Goal: Task Accomplishment & Management: Use online tool/utility

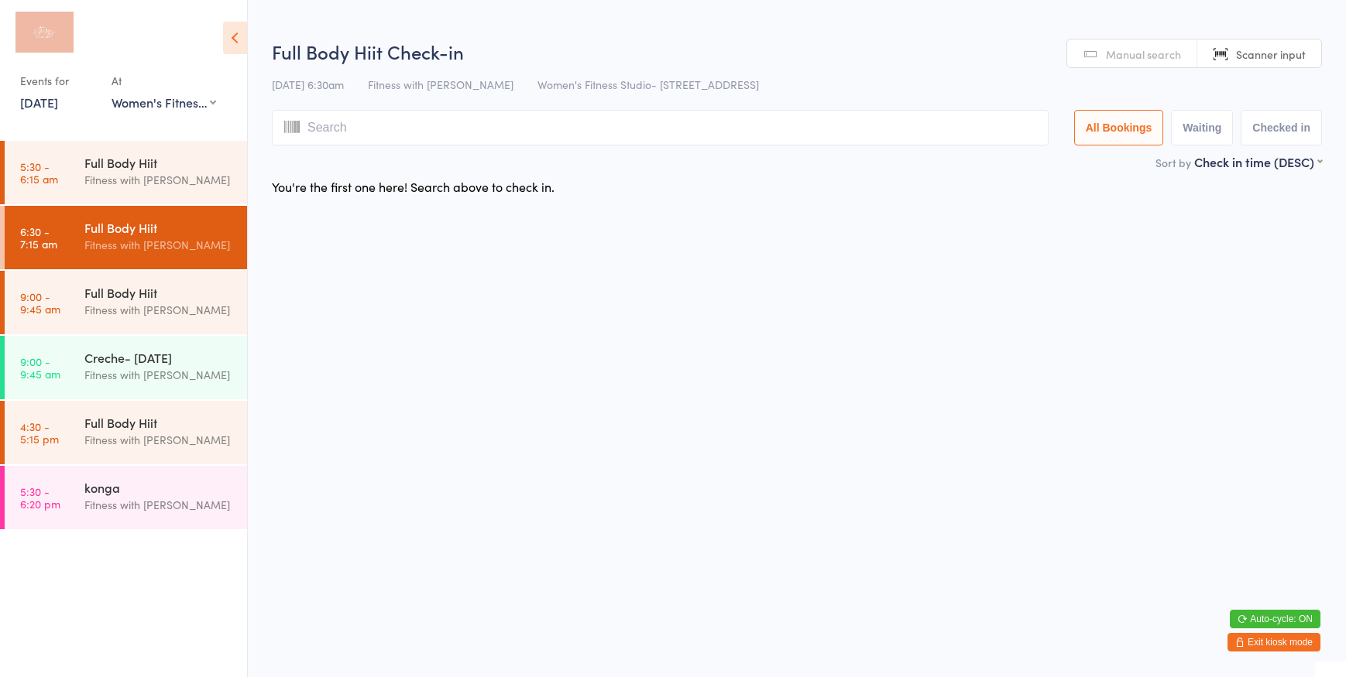
select select "0"
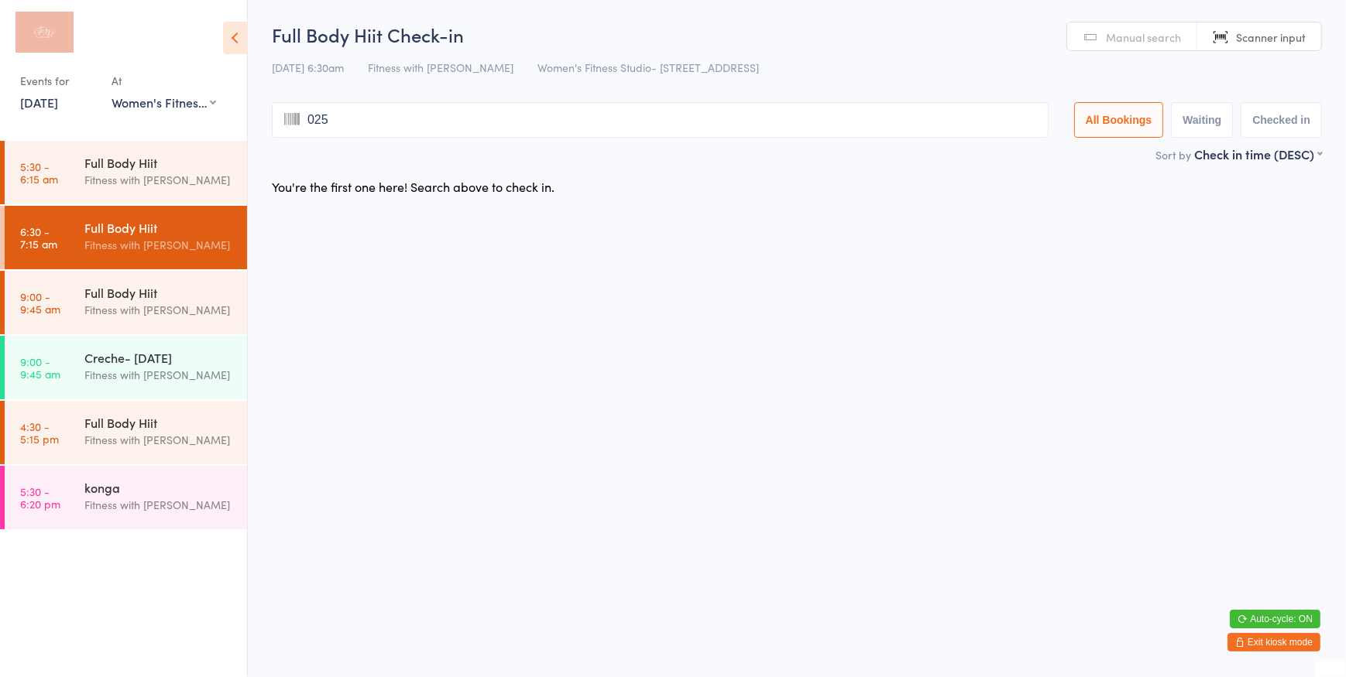
type input "0257"
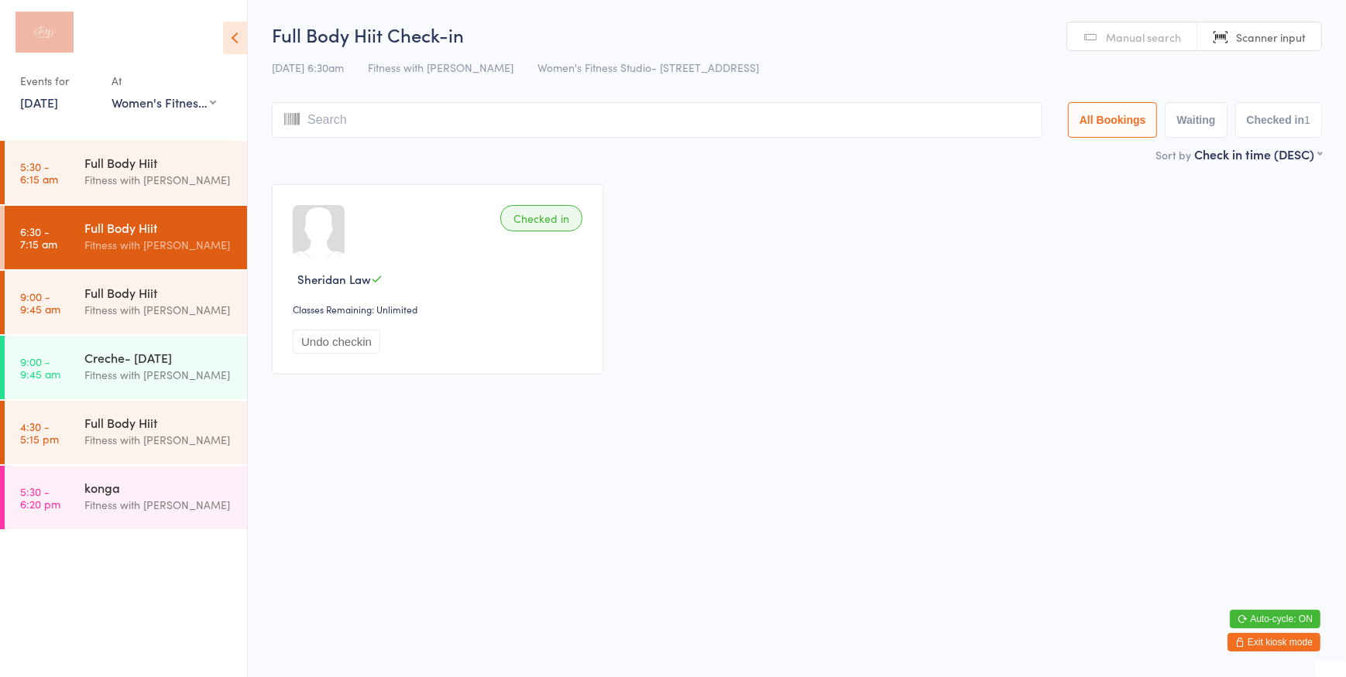
click at [1247, 647] on button "Exit kiosk mode" at bounding box center [1273, 642] width 93 height 19
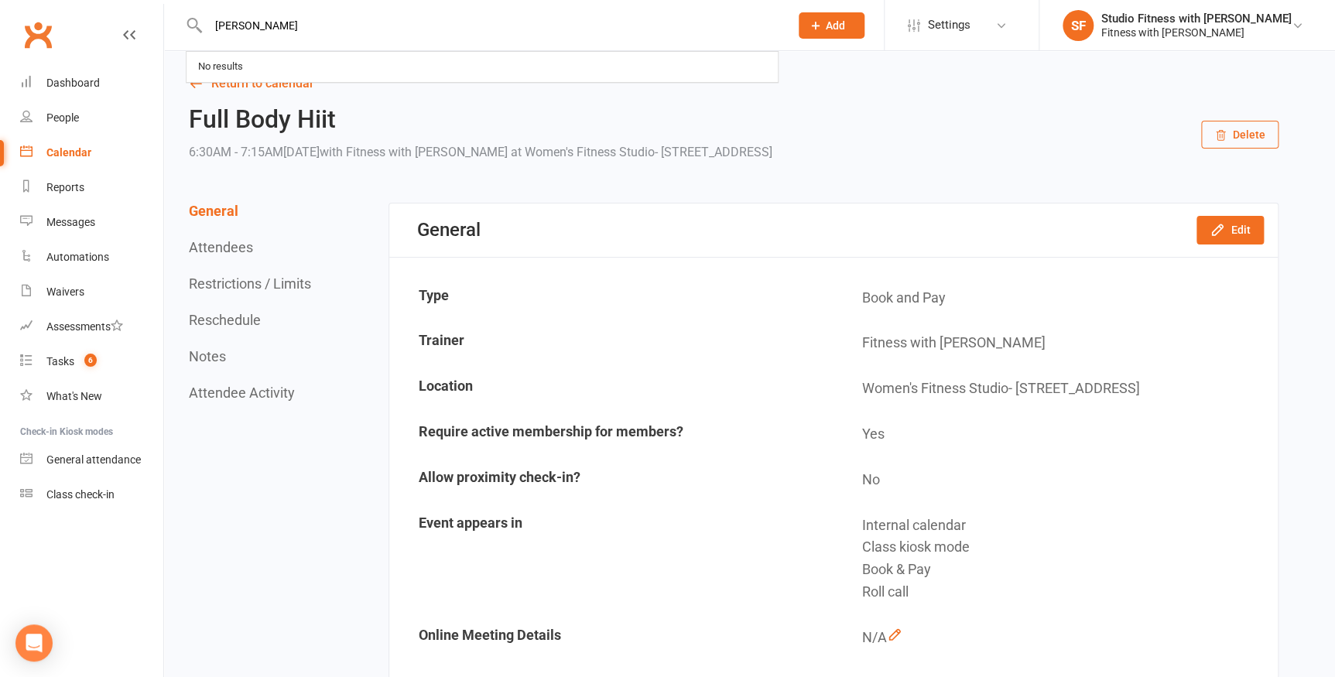
type input "[PERSON_NAME]"
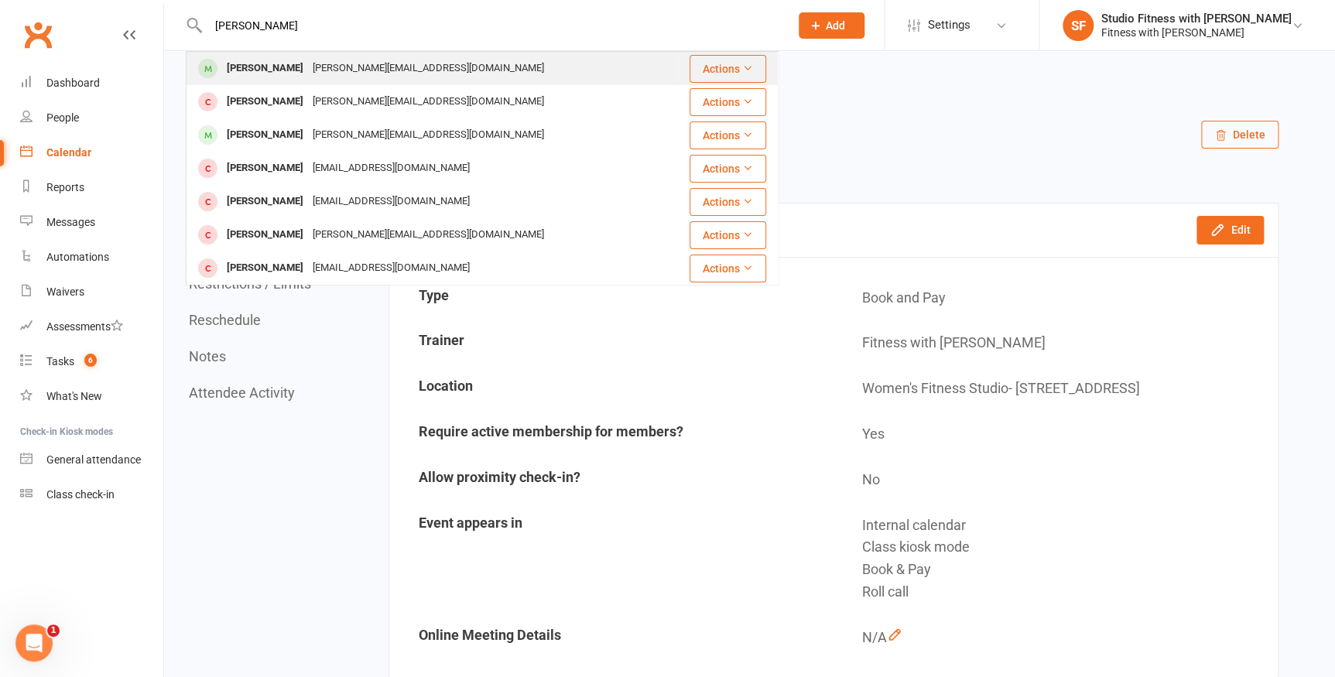
click at [247, 67] on div "[PERSON_NAME]" at bounding box center [265, 68] width 86 height 22
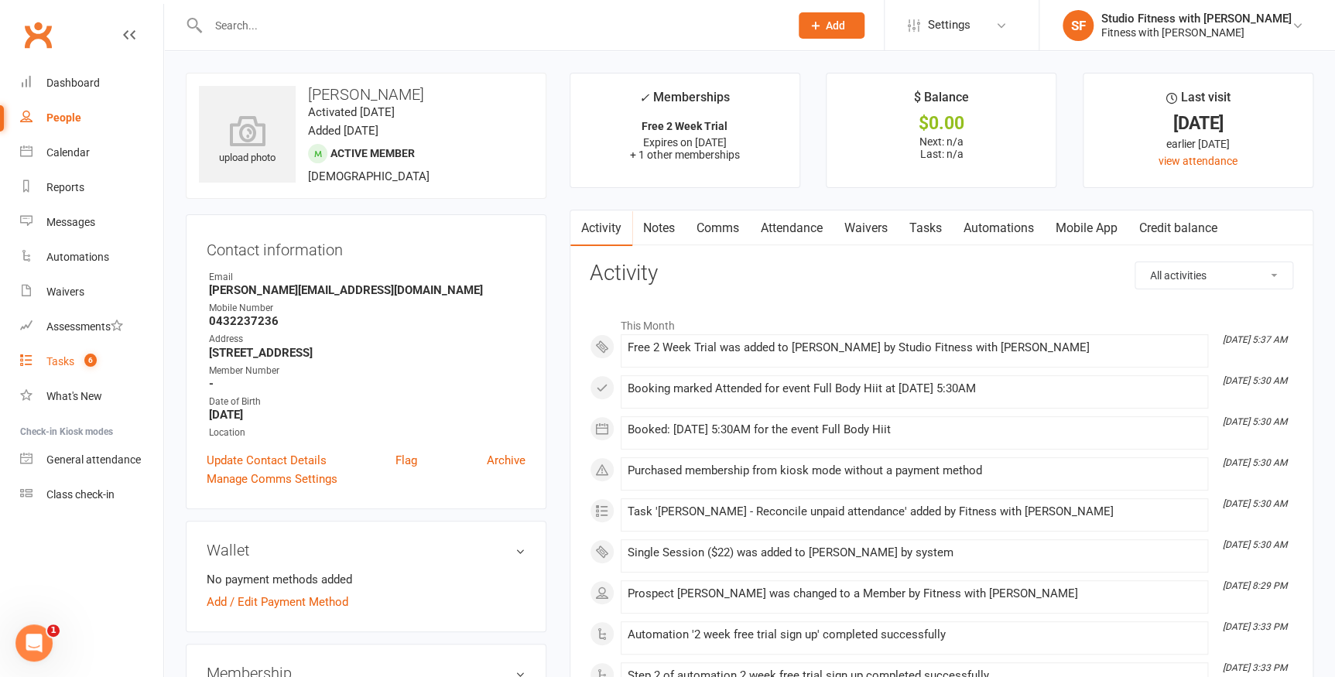
click at [55, 363] on div "Tasks" at bounding box center [60, 361] width 28 height 12
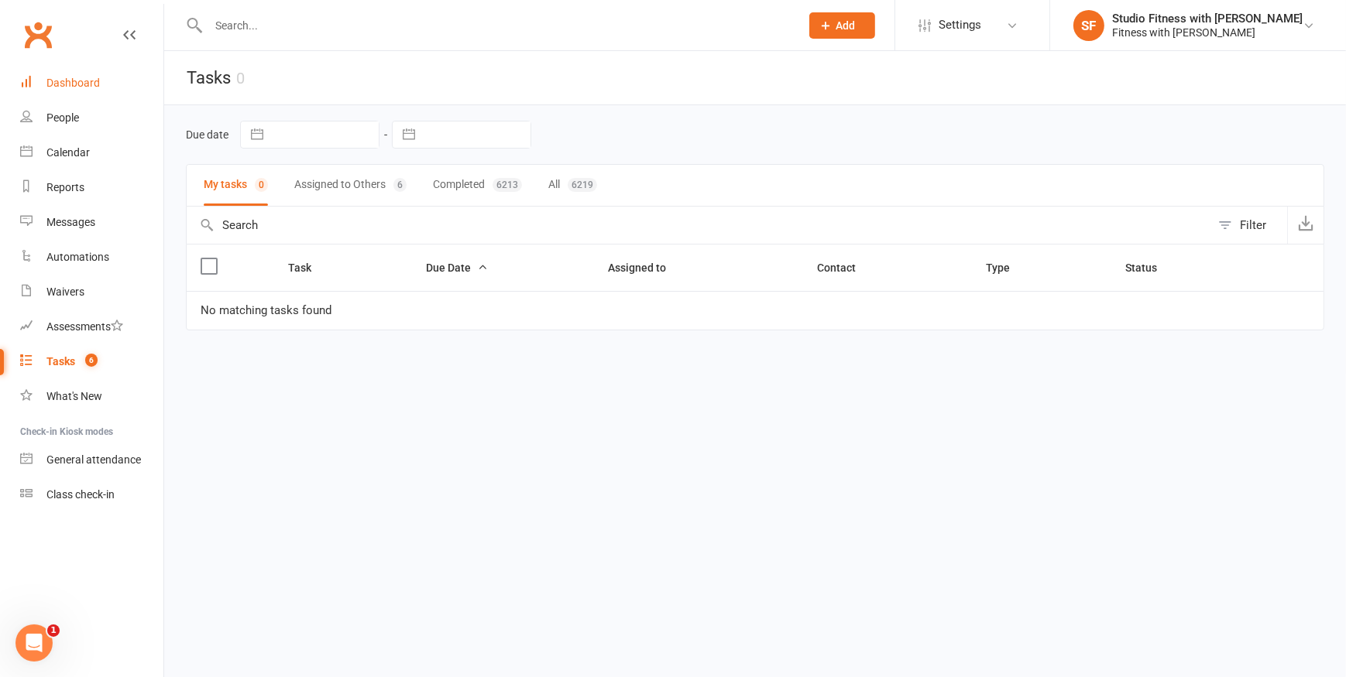
click at [68, 77] on div "Dashboard" at bounding box center [72, 83] width 53 height 12
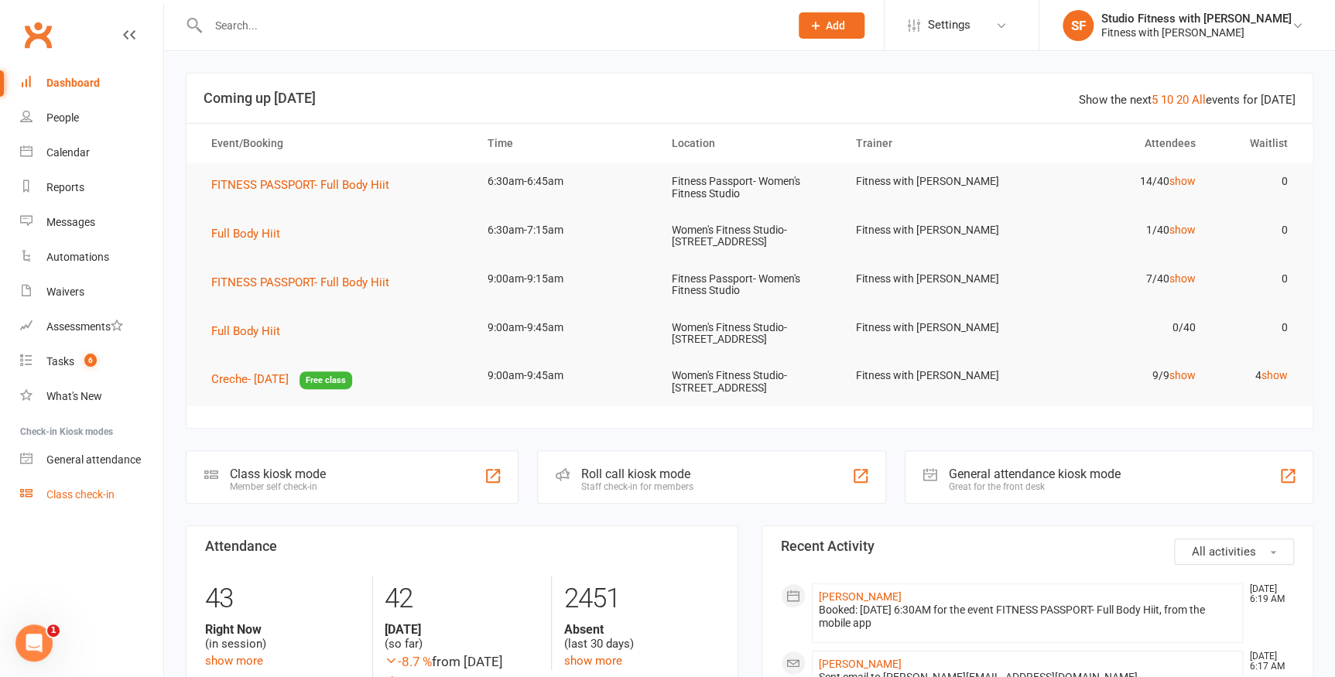
click at [83, 495] on div "Class check-in" at bounding box center [80, 495] width 68 height 12
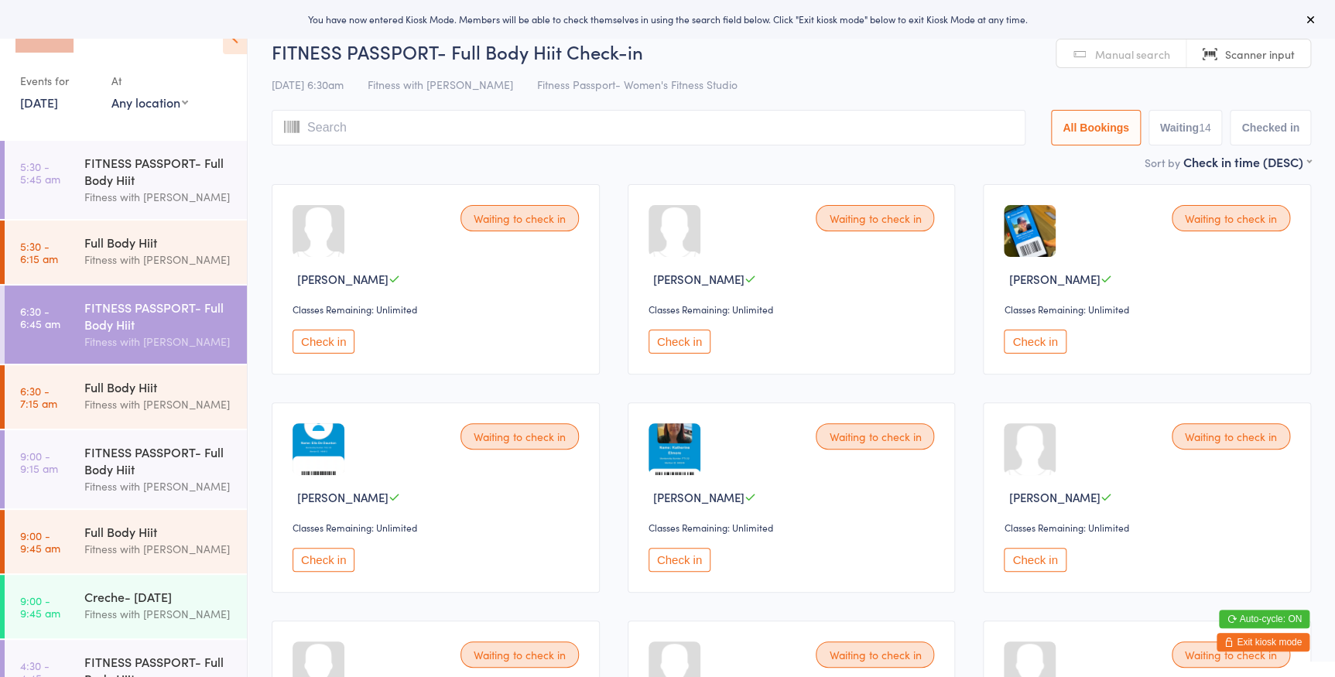
click at [149, 103] on select "Any location Women's Fitness Studio- 14 Madden Street, Aitkenvale Fitness Passp…" at bounding box center [149, 102] width 77 height 17
select select "0"
click at [111, 94] on select "Any location Women's Fitness Studio- 14 Madden Street, Aitkenvale Fitness Passp…" at bounding box center [149, 102] width 77 height 17
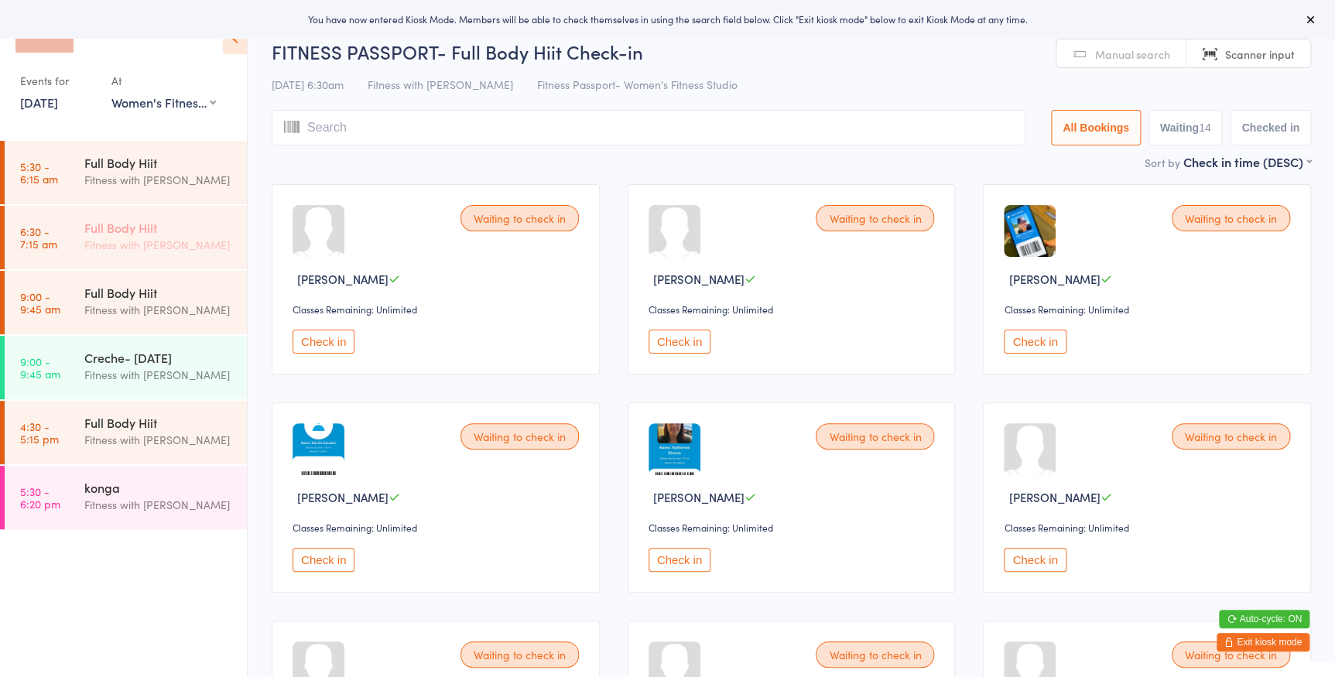
click at [193, 243] on div "Fitness with [PERSON_NAME]" at bounding box center [158, 245] width 149 height 18
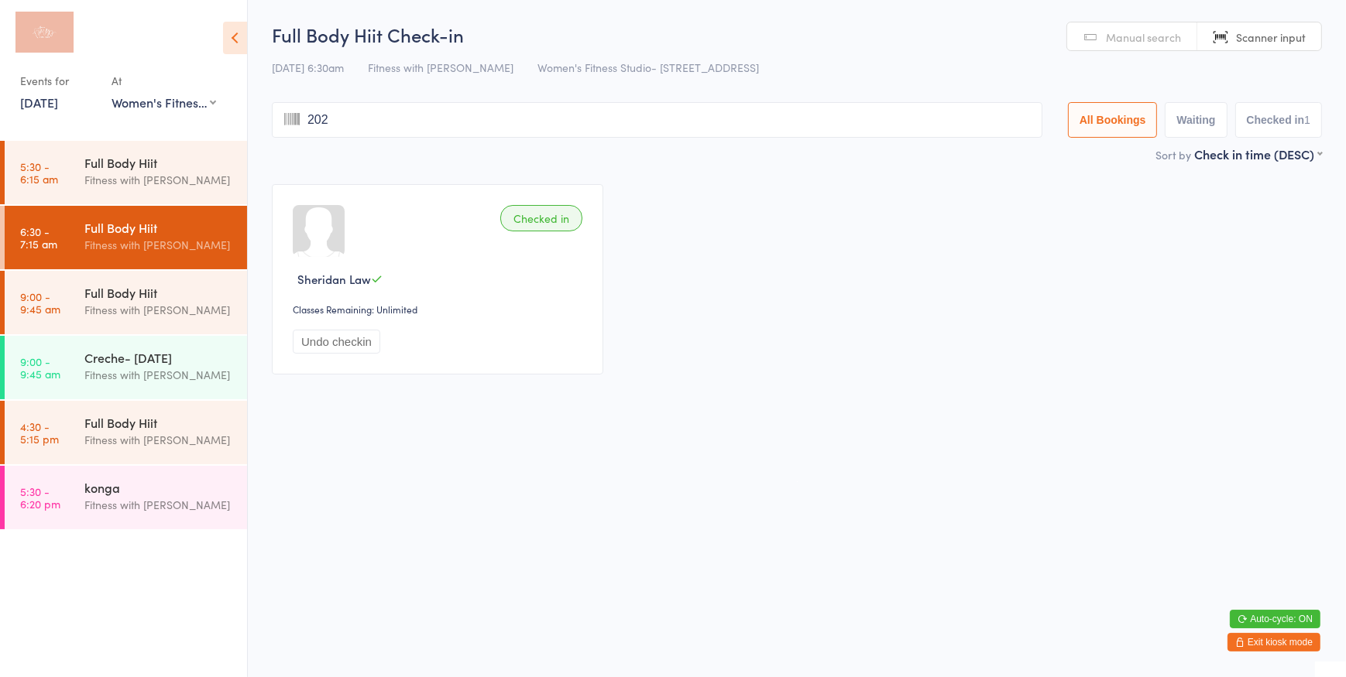
type input "2026"
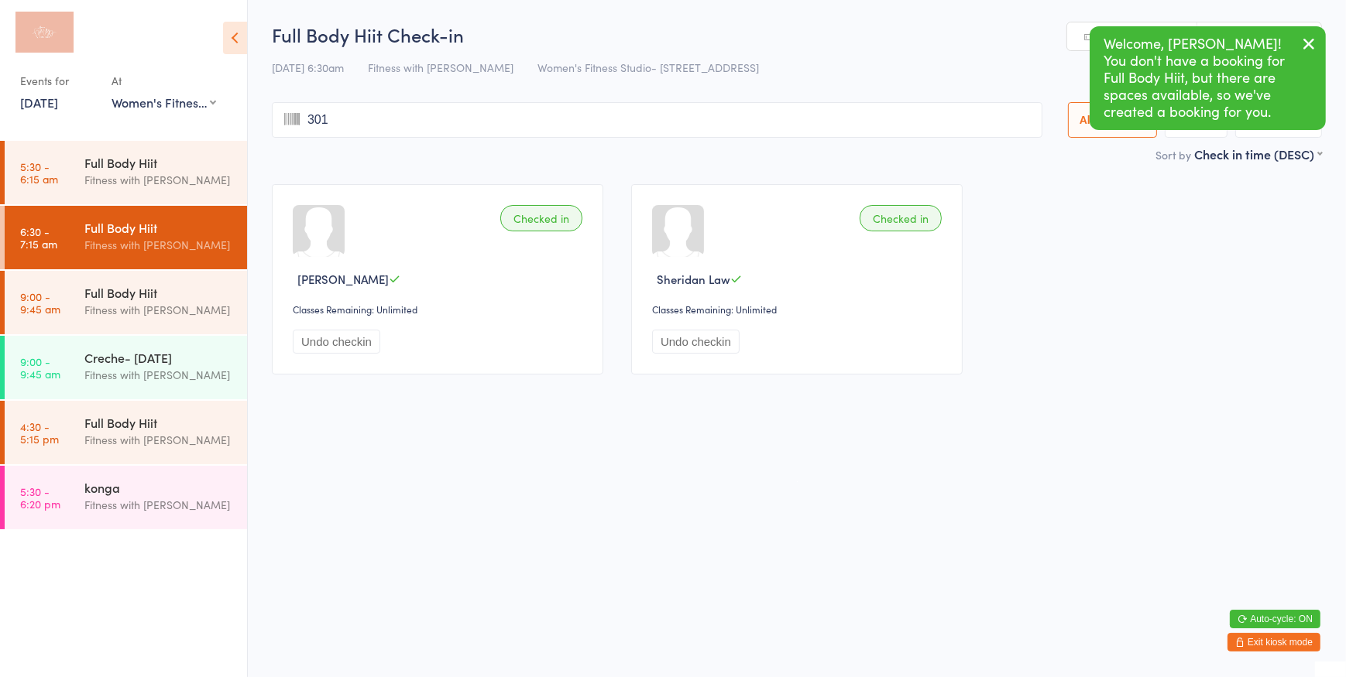
type input "3018"
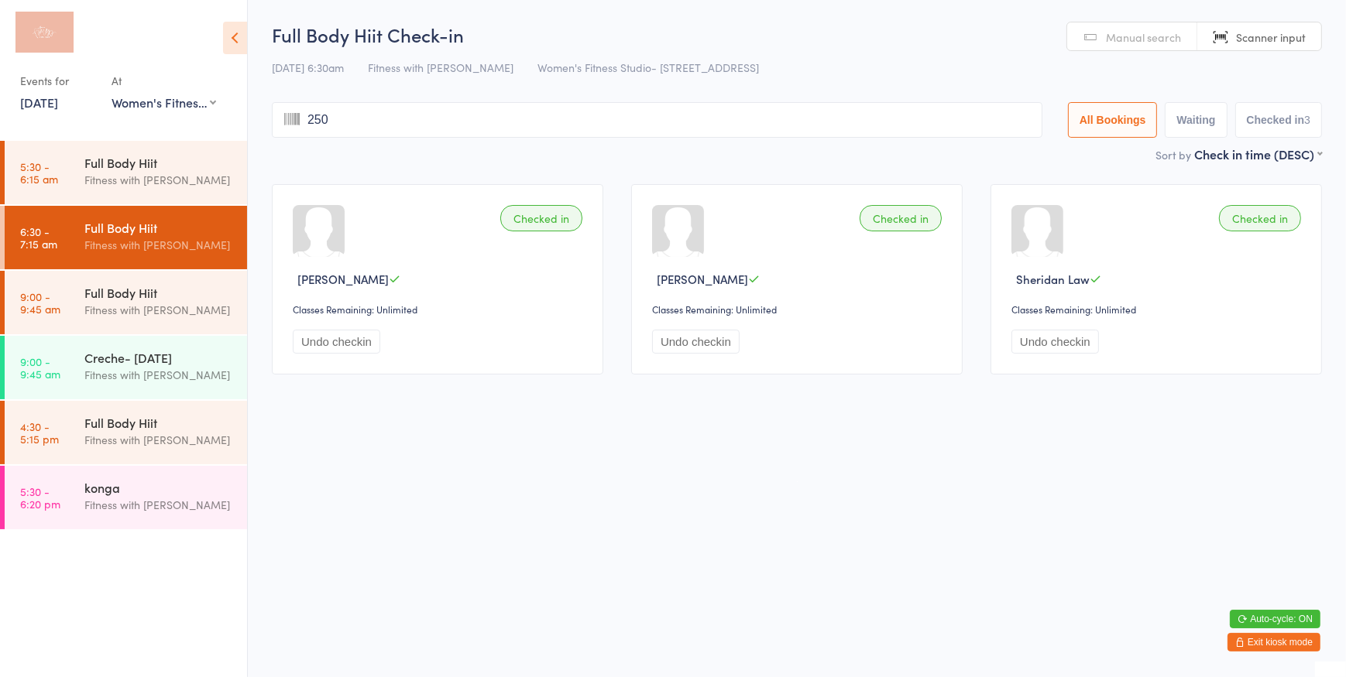
type input "2509"
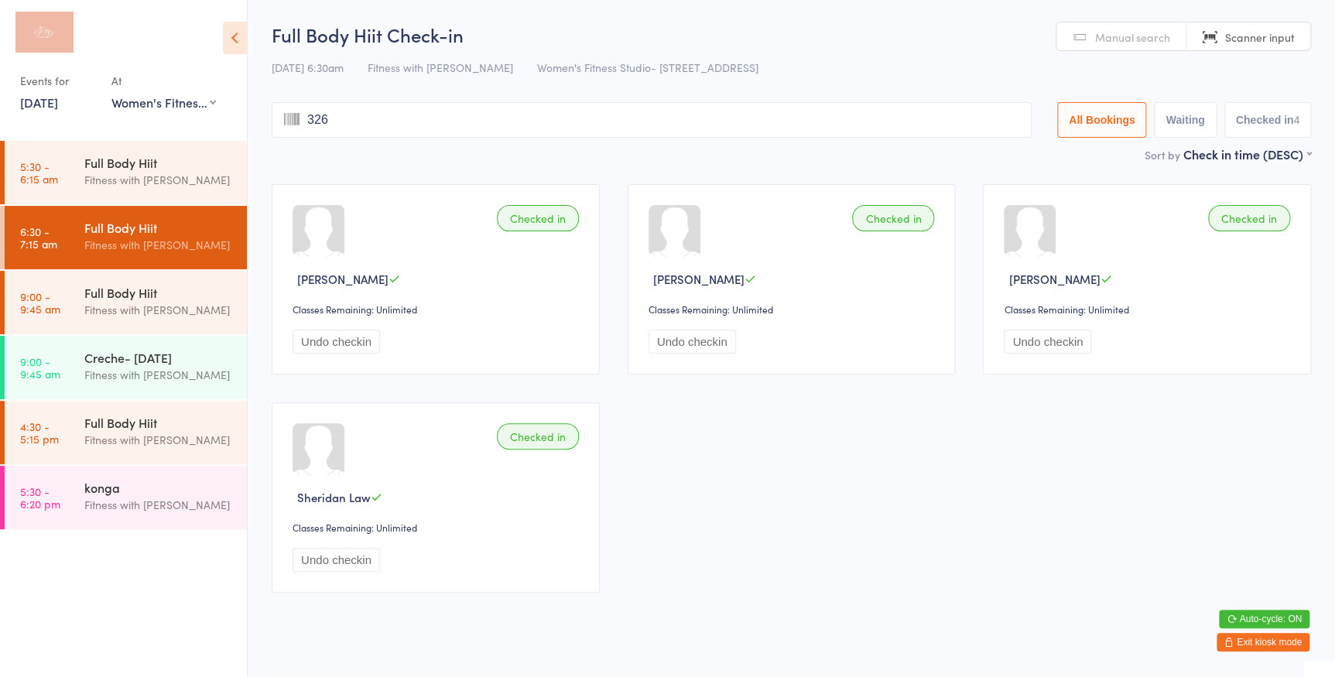
type input "3265"
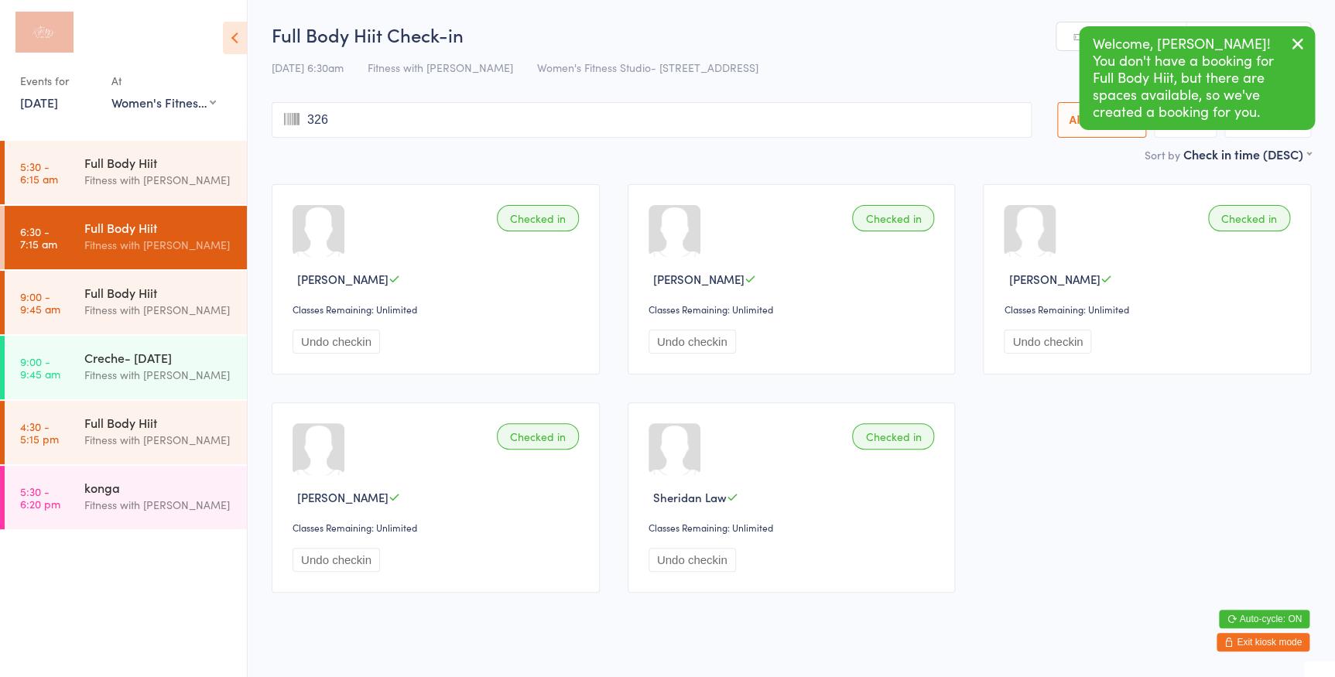
type input "3265"
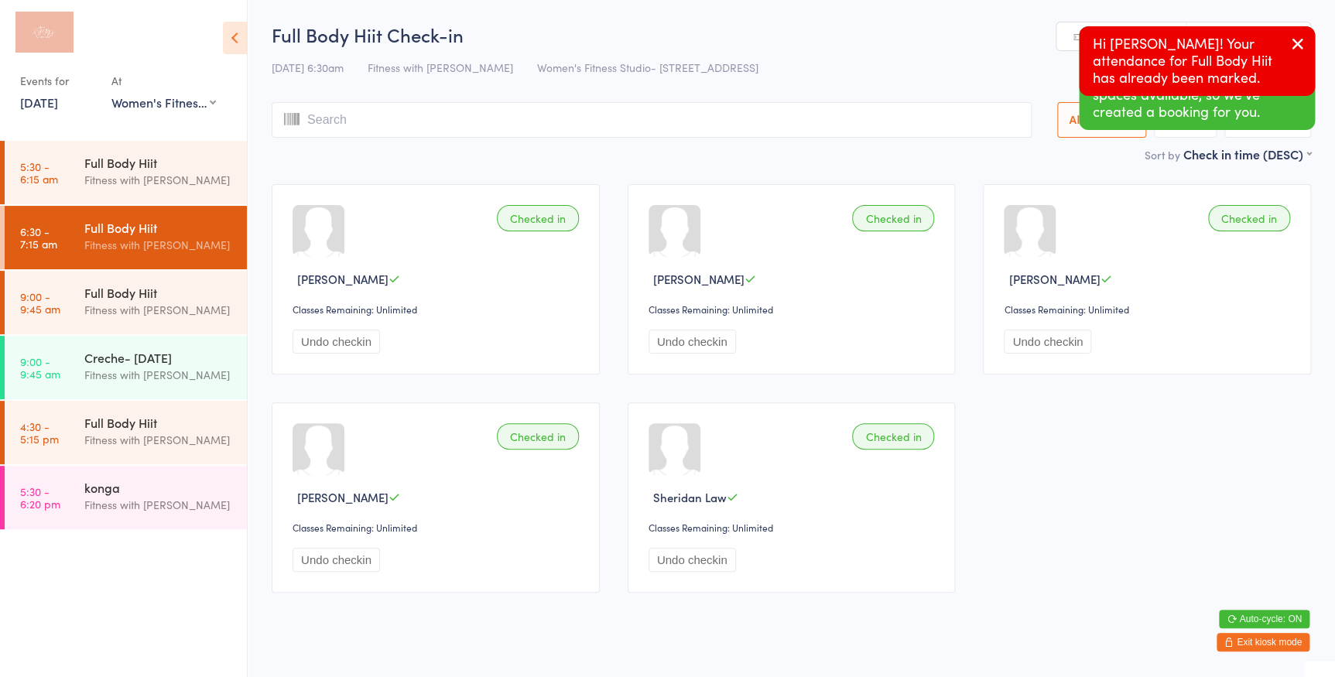
click at [1307, 39] on icon "button" at bounding box center [1298, 43] width 19 height 19
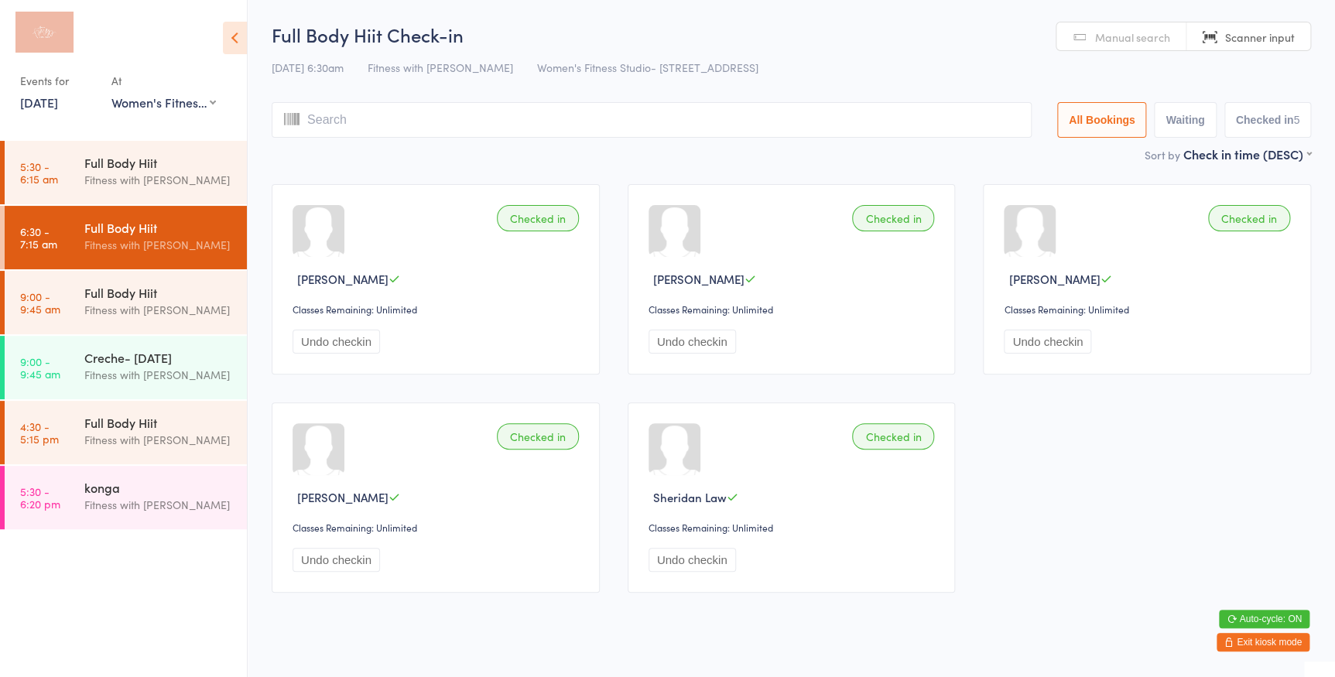
click at [977, 118] on input "search" at bounding box center [652, 120] width 760 height 36
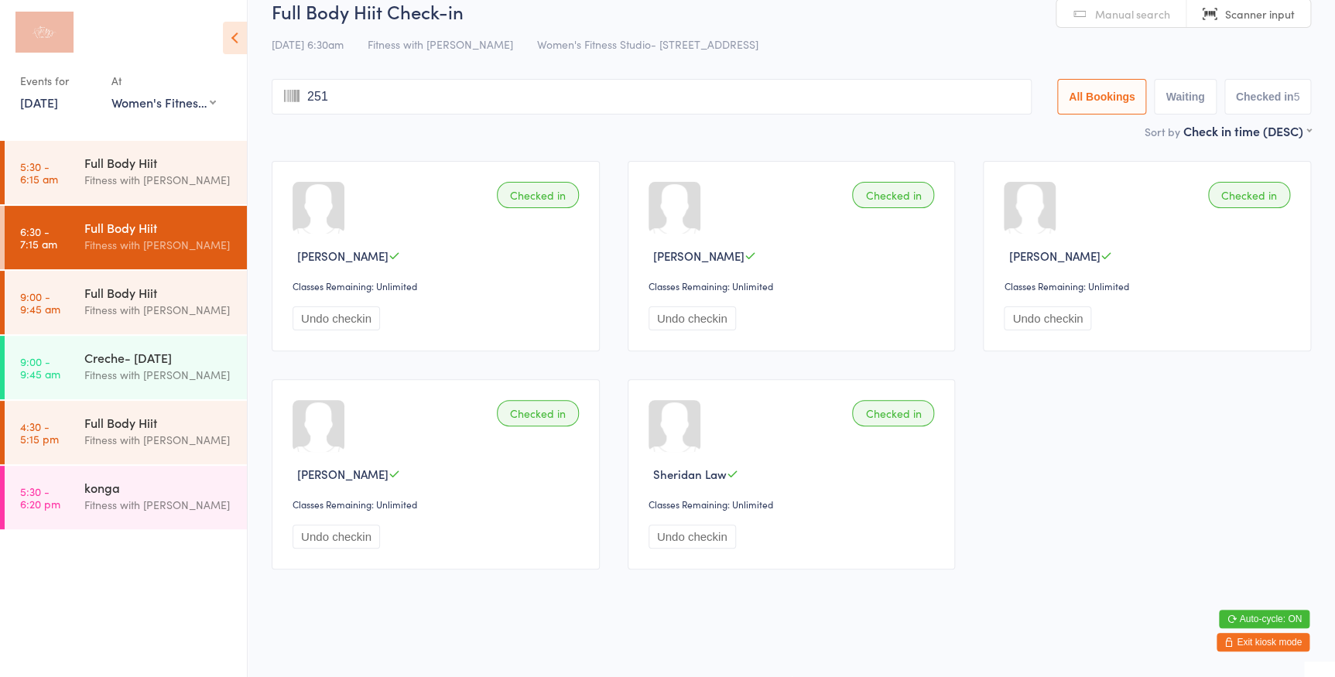
type input "2510"
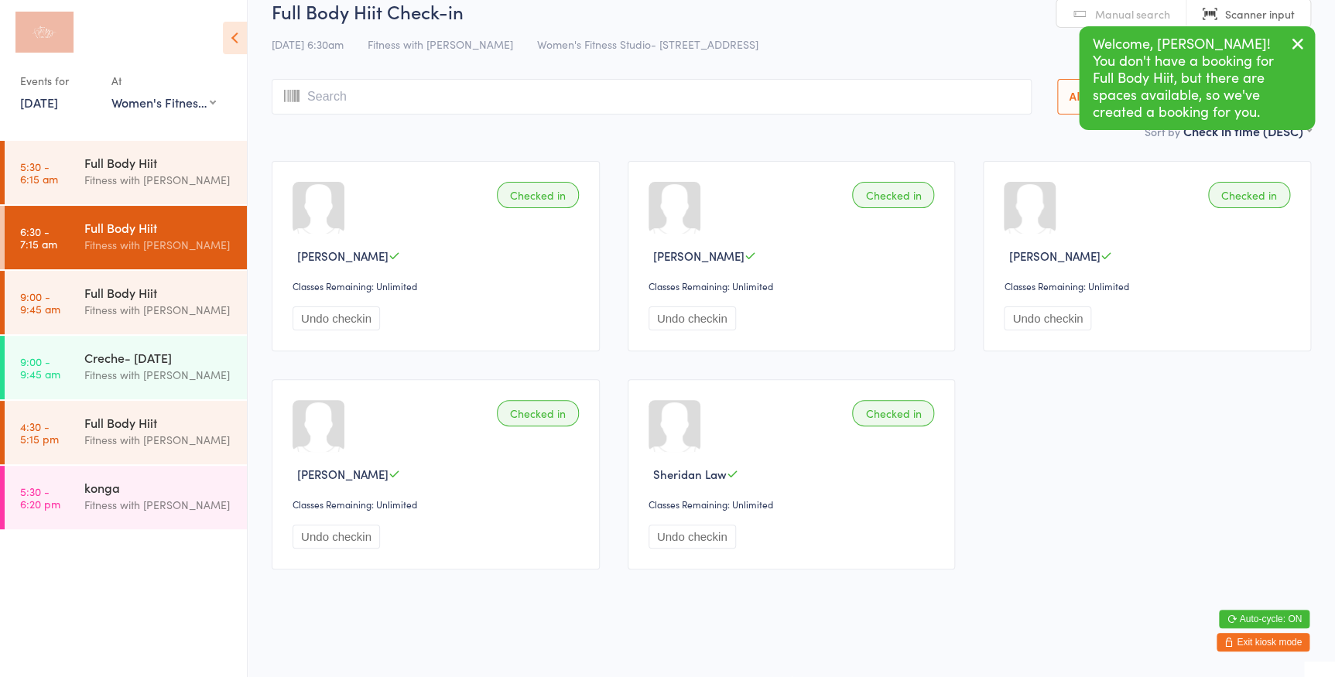
scroll to position [0, 0]
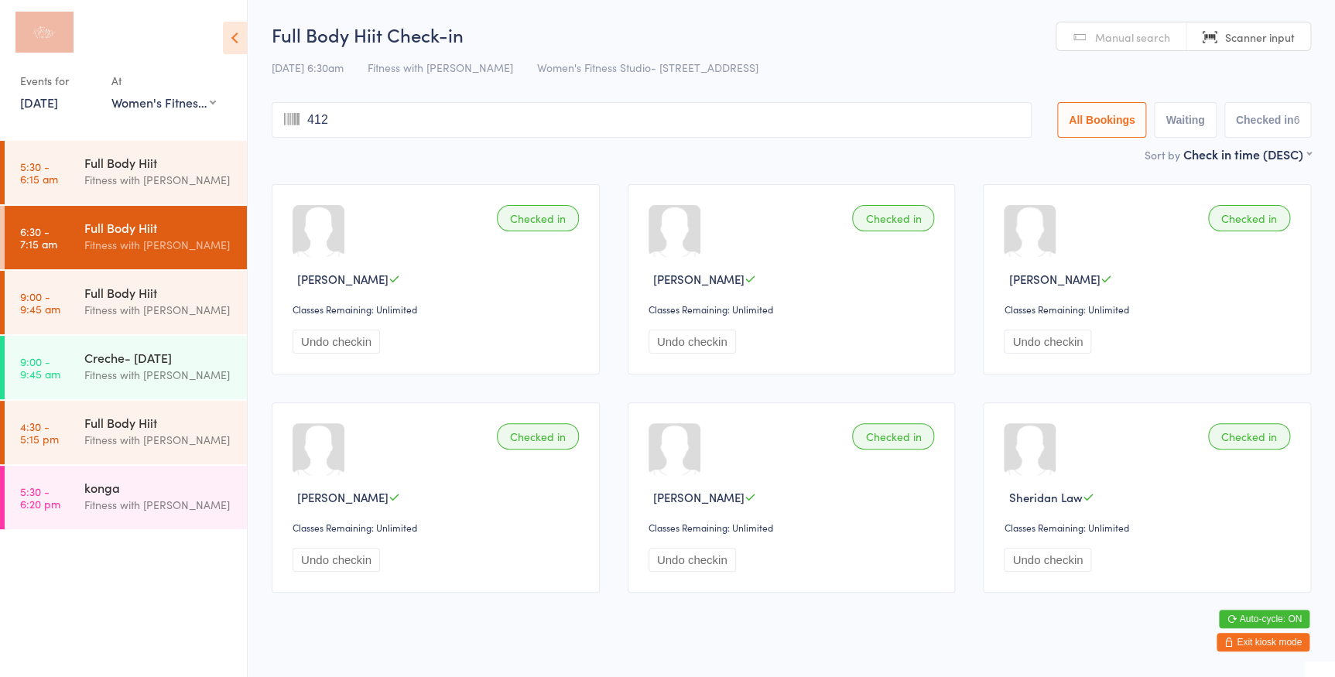
type input "4125"
